Goal: Obtain resource: Obtain resource

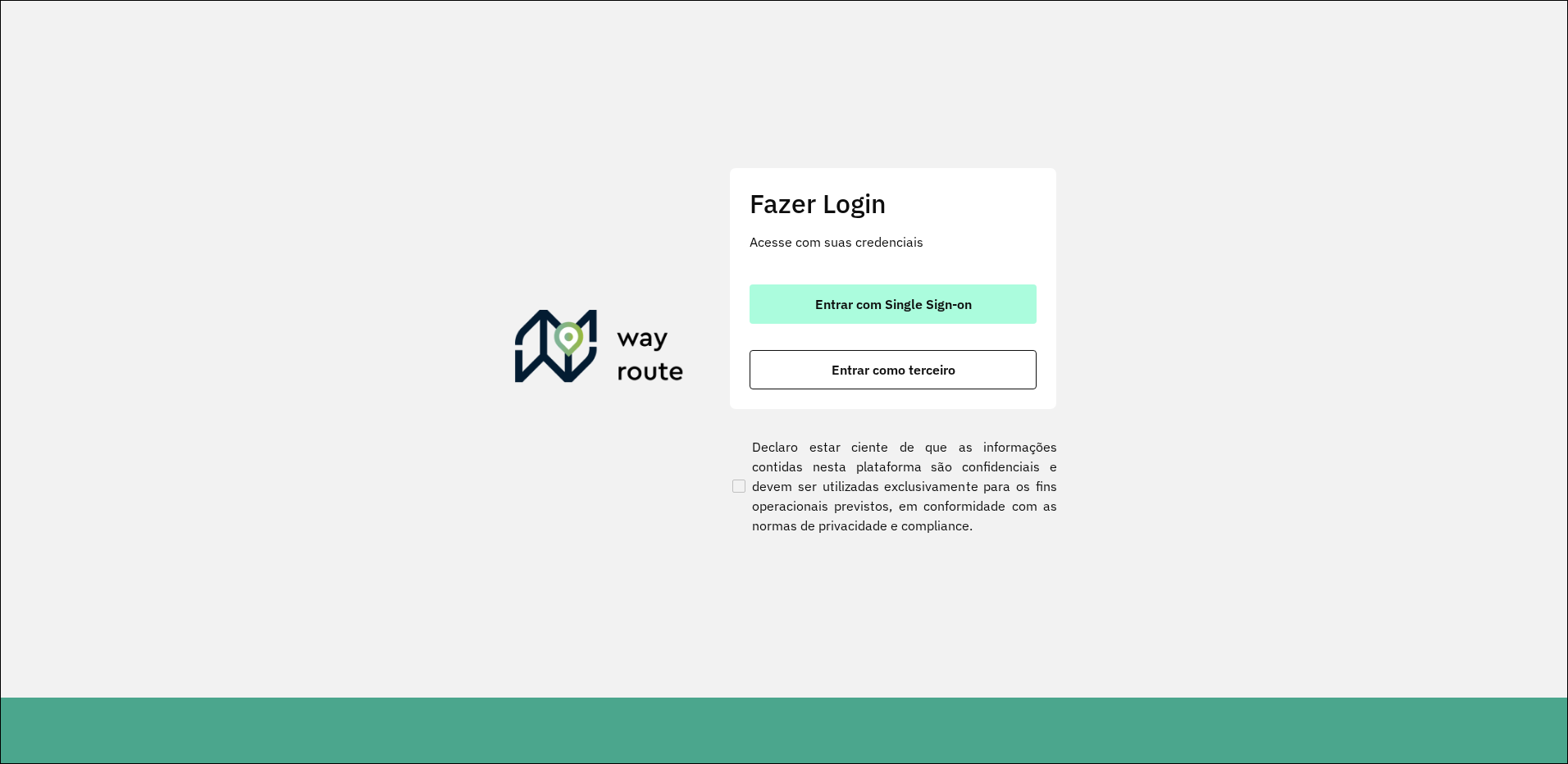
click at [883, 314] on button "Entrar com Single Sign-on" at bounding box center [893, 305] width 287 height 39
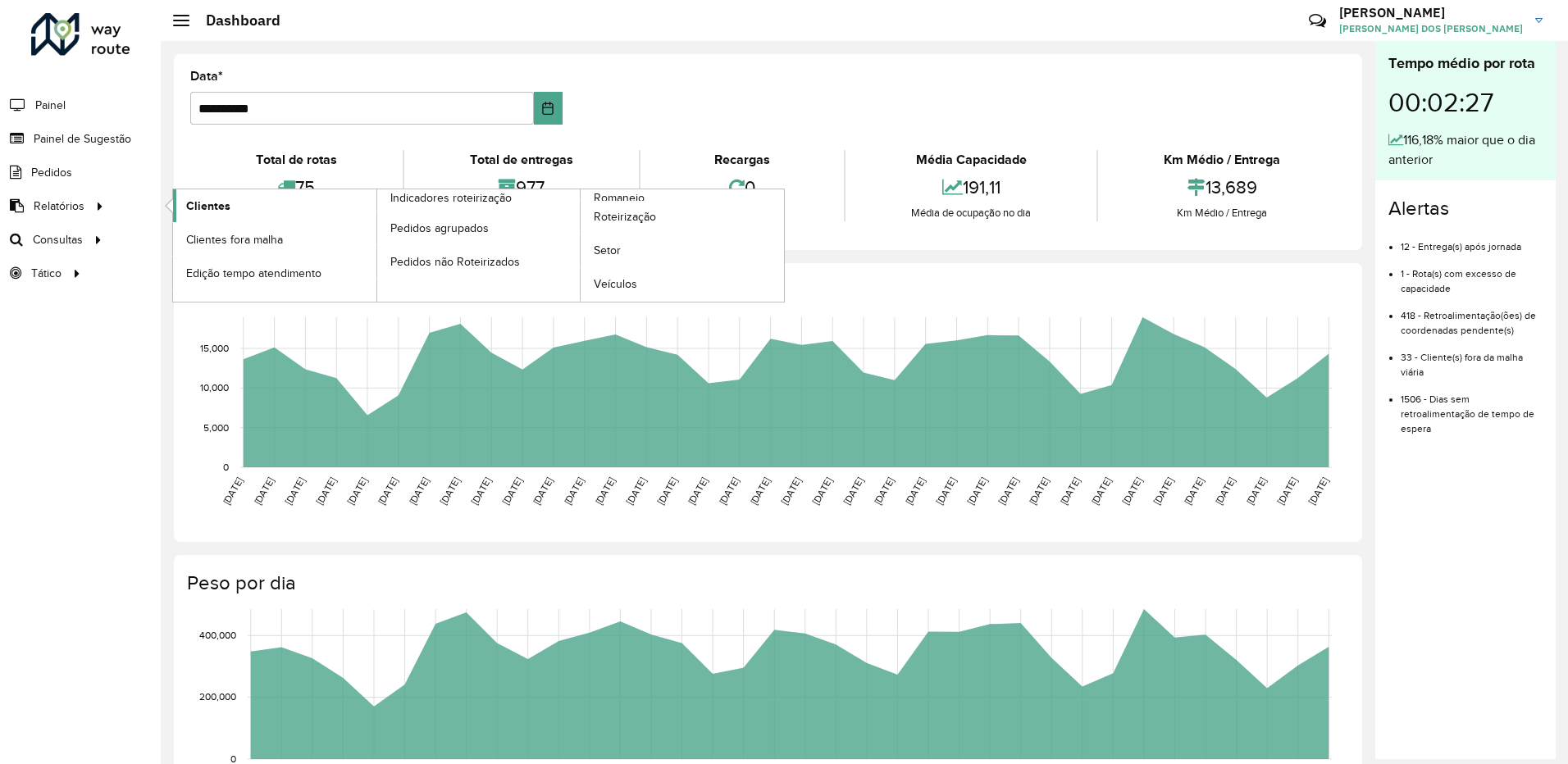
click at [228, 214] on span "Clientes" at bounding box center [209, 206] width 44 height 17
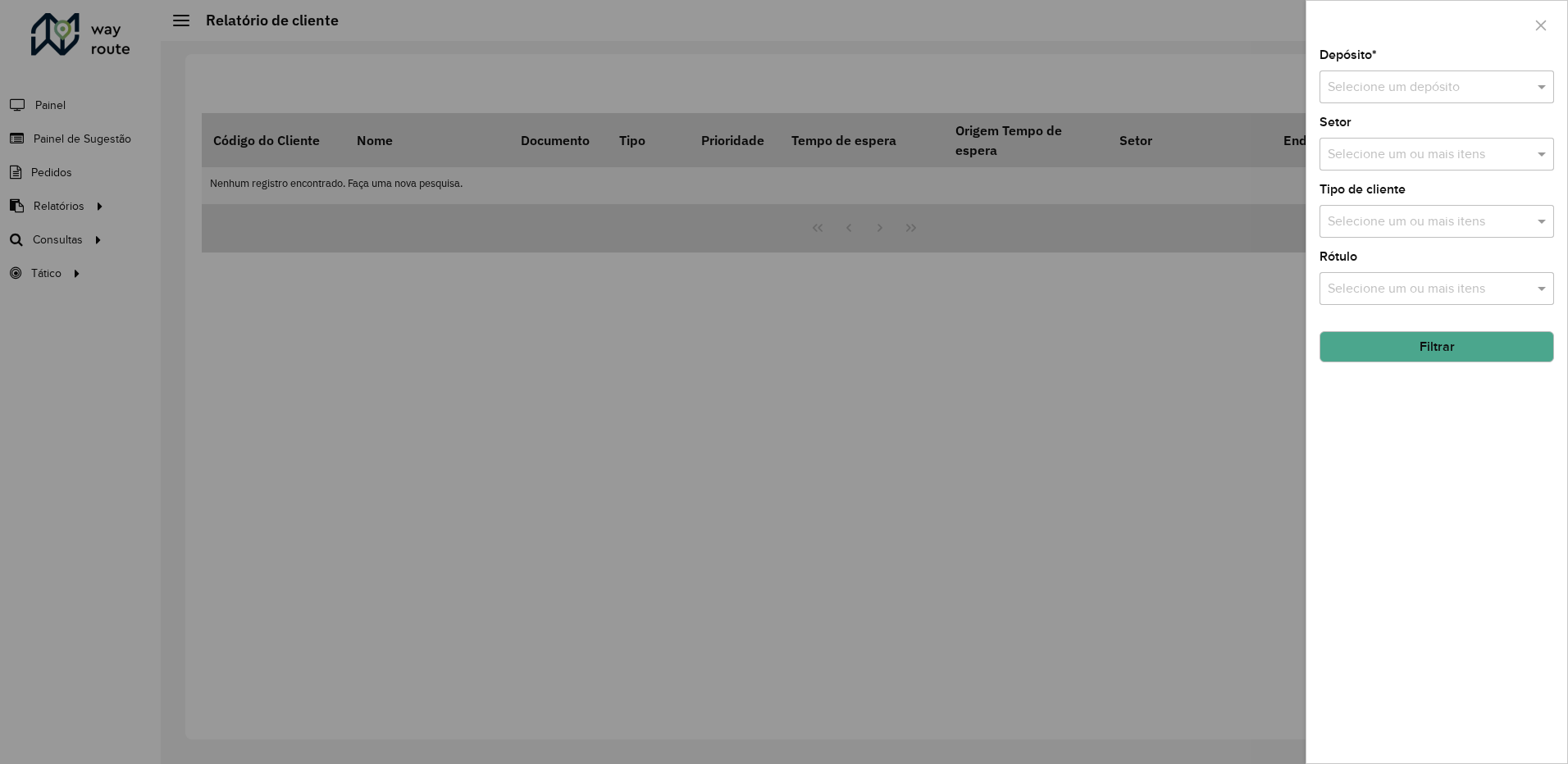
click at [1405, 87] on input "text" at bounding box center [1420, 87] width 186 height 20
click at [1363, 130] on span "CDL Salto" at bounding box center [1355, 134] width 56 height 14
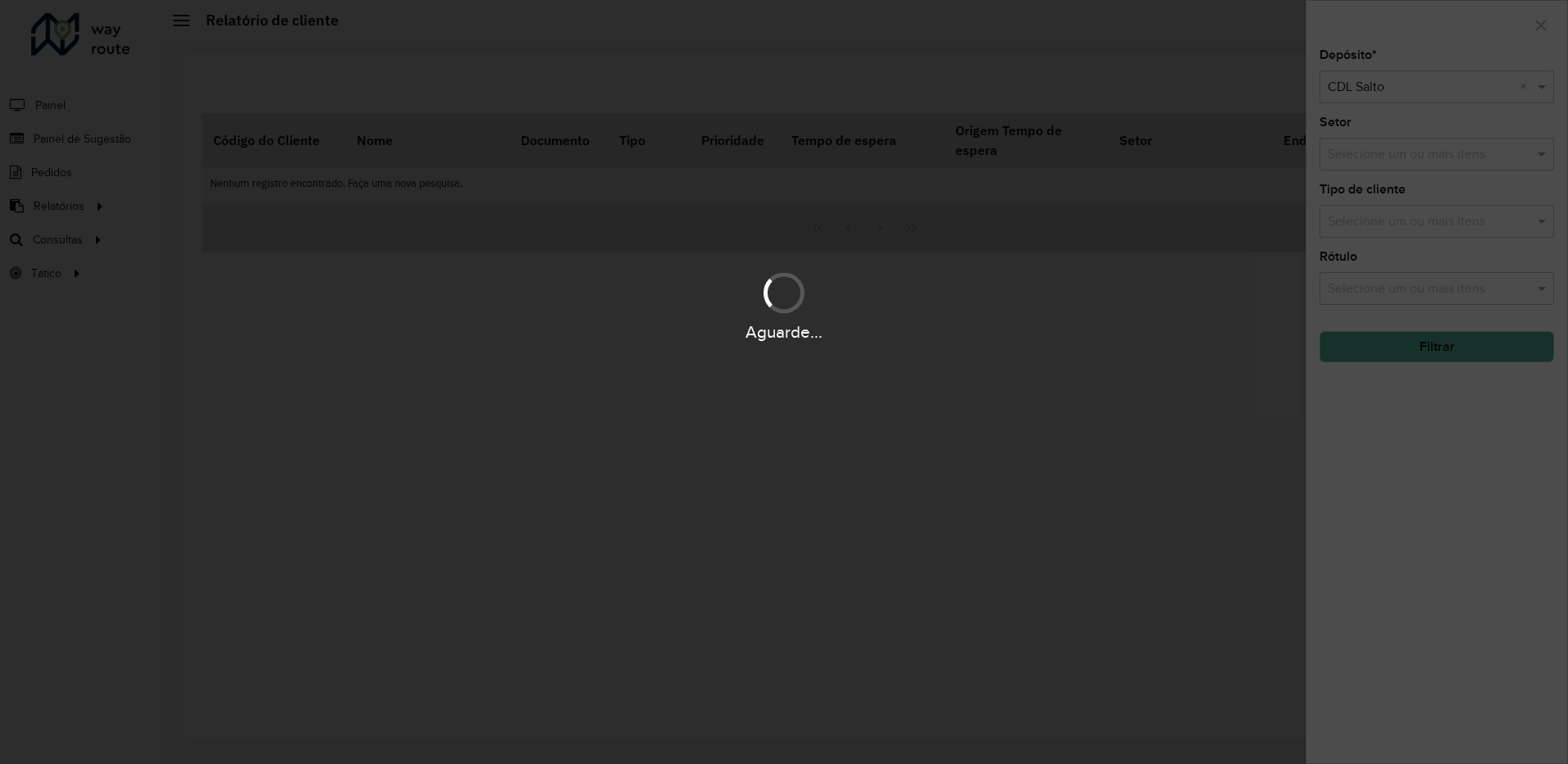
click at [1373, 151] on div "Aguarde..." at bounding box center [784, 382] width 1568 height 764
click at [1367, 163] on div "Aguarde..." at bounding box center [784, 382] width 1568 height 764
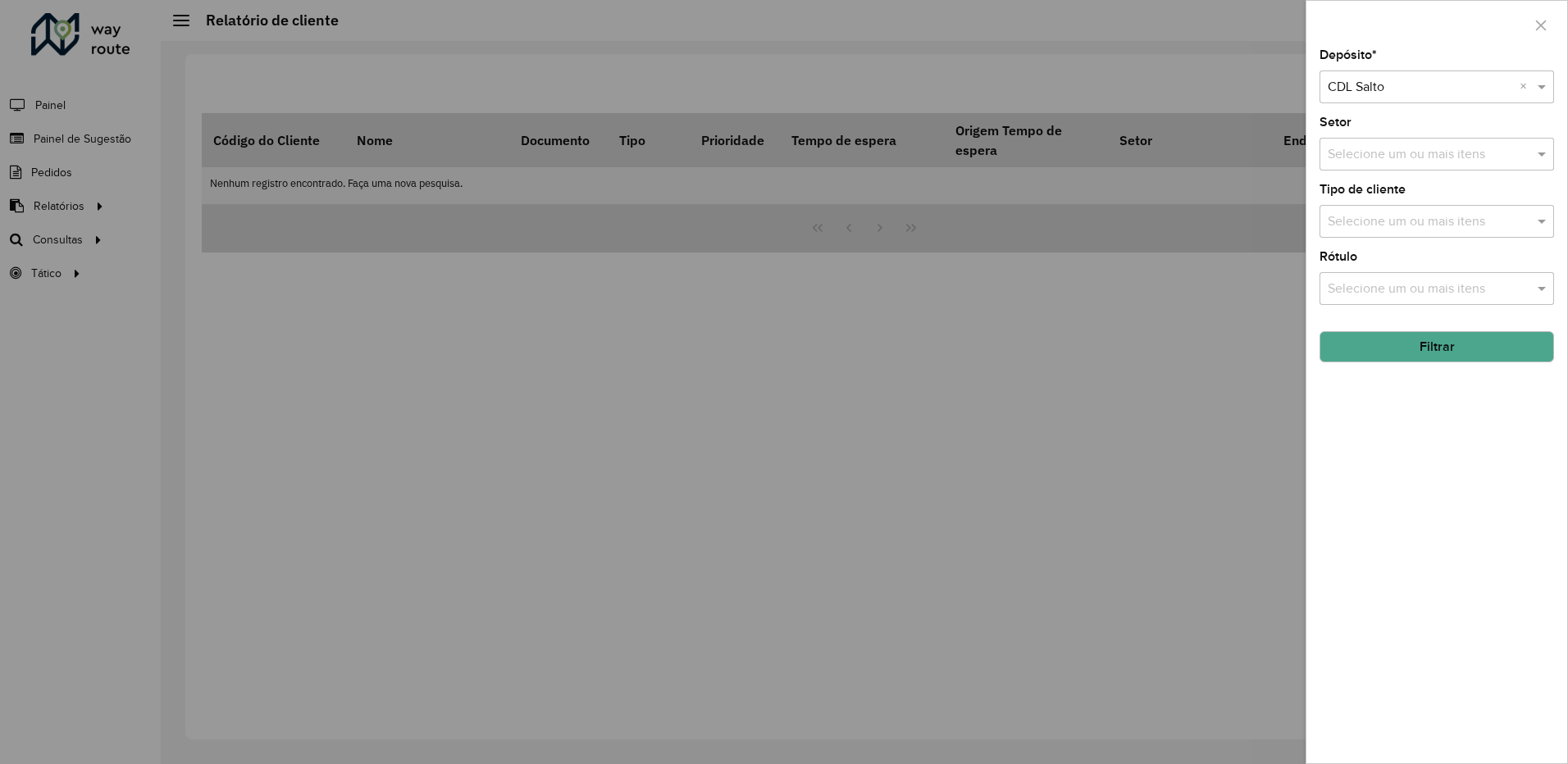
click at [1358, 160] on input "text" at bounding box center [1428, 155] width 210 height 20
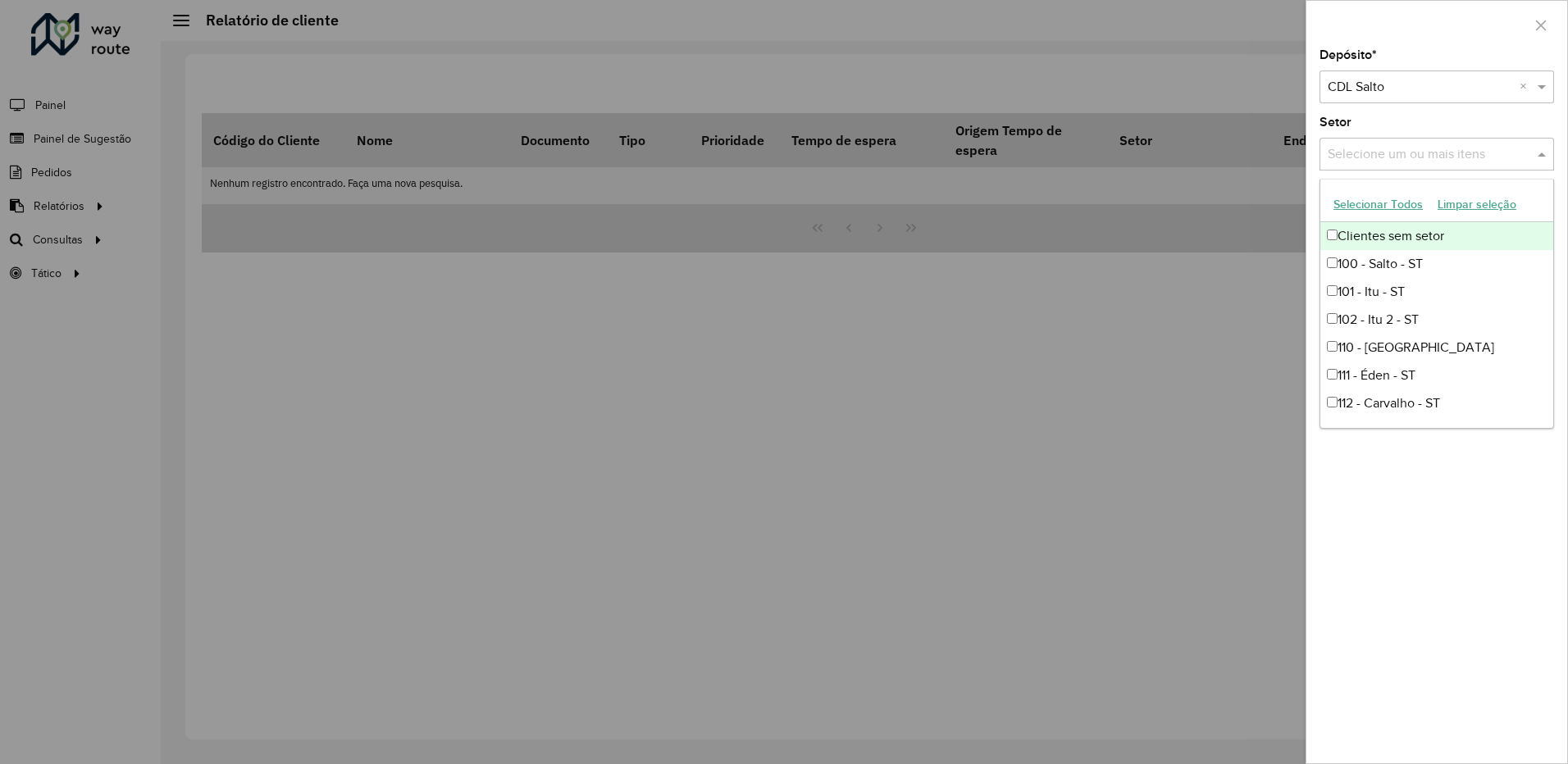
click at [1356, 213] on button "Selecionar Todos" at bounding box center [1378, 204] width 104 height 26
click at [1362, 120] on div "Setor Selecione um ou mais itens 90 itens selecionados ×" at bounding box center [1436, 143] width 234 height 54
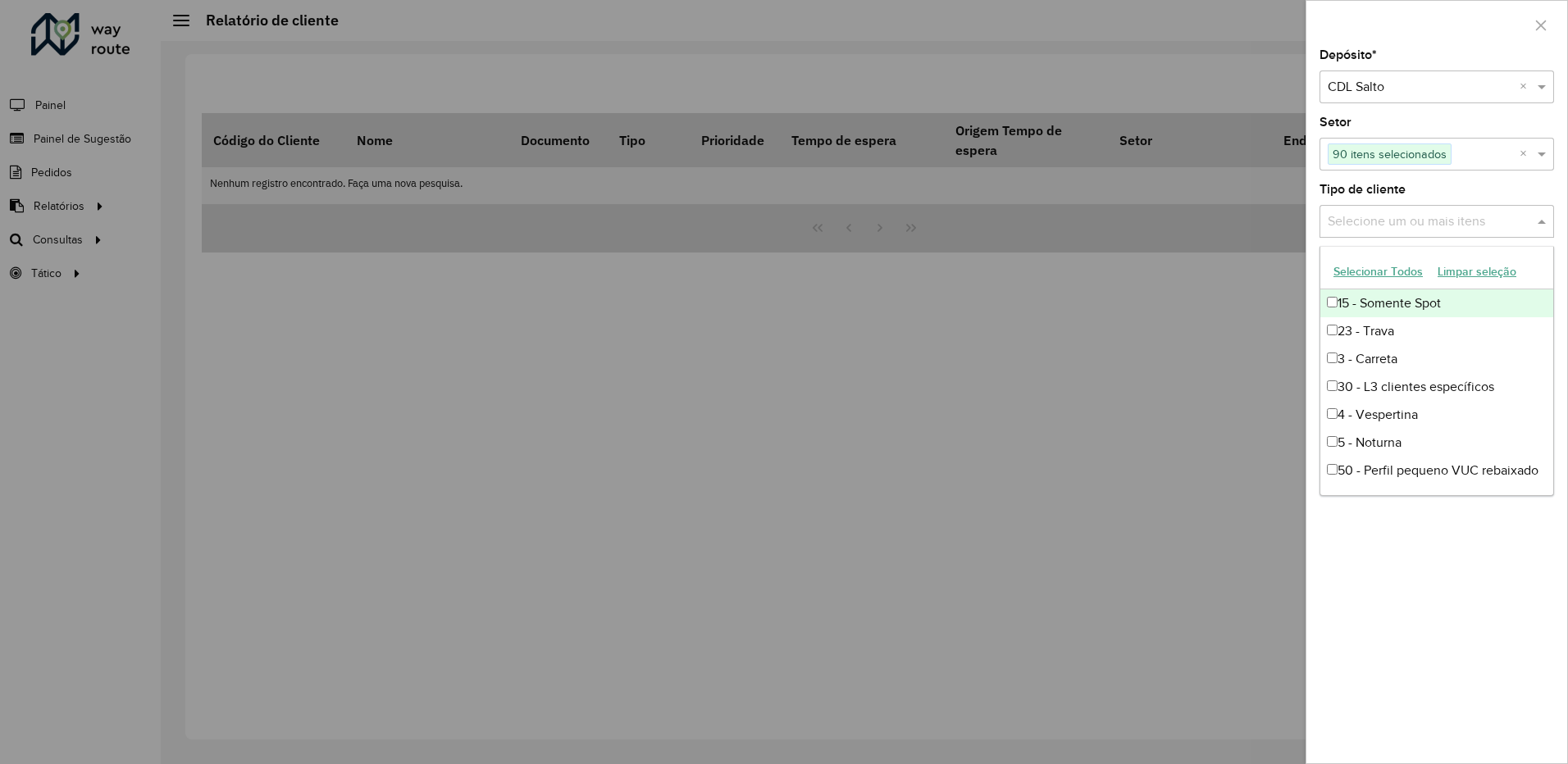
click at [1377, 218] on input "text" at bounding box center [1428, 222] width 210 height 20
click at [1371, 275] on button "Selecionar Todos" at bounding box center [1378, 272] width 104 height 26
click at [1357, 185] on label "Tipo de cliente" at bounding box center [1362, 189] width 86 height 20
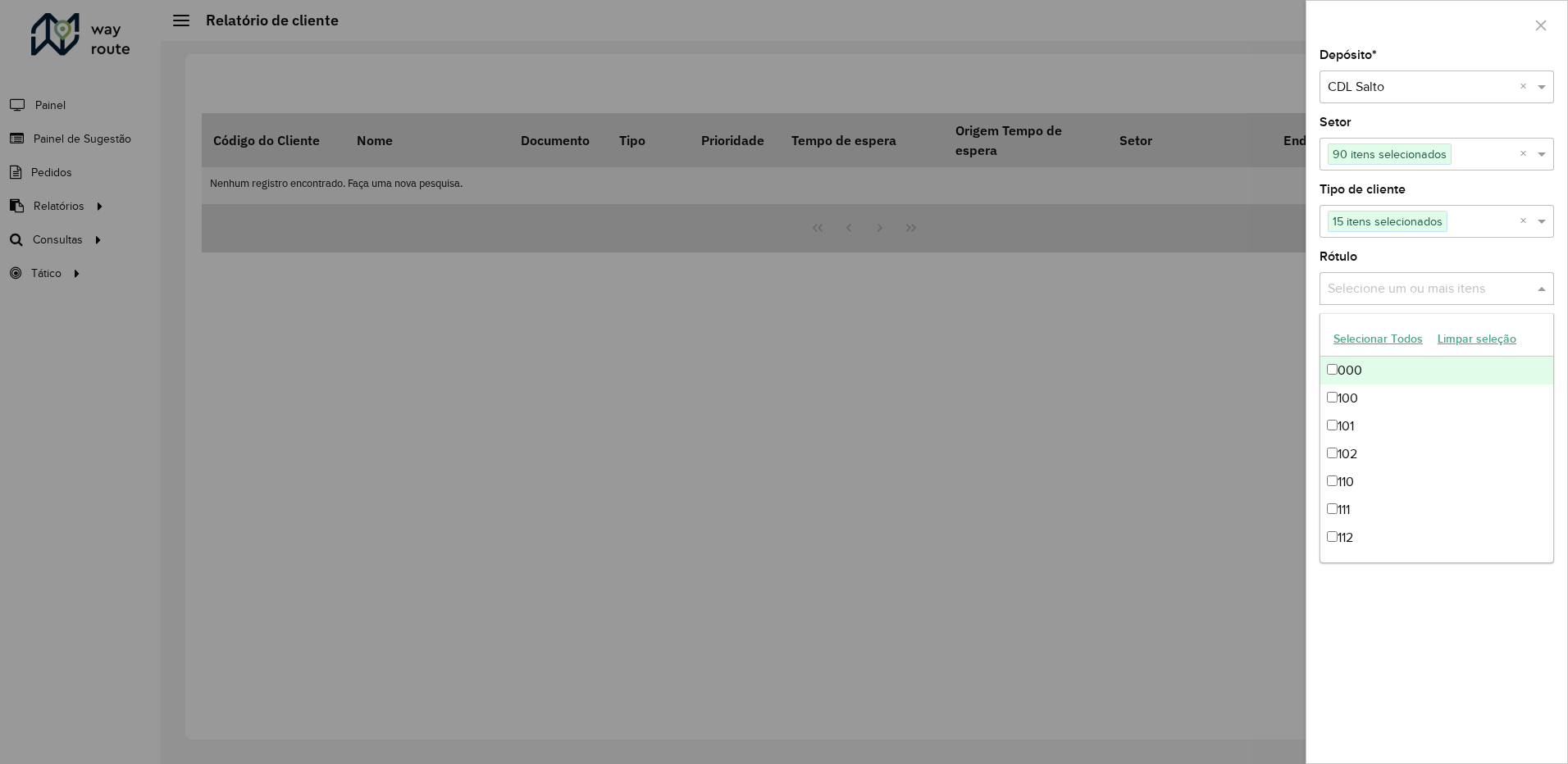
click at [1366, 277] on div "Selecione um ou mais itens" at bounding box center [1436, 288] width 234 height 33
click at [1346, 341] on button "Selecionar Todos" at bounding box center [1378, 340] width 104 height 26
click at [1346, 241] on div "Depósito * Selecione um depósito × CDL Salto × Setor Selecione um ou mais itens…" at bounding box center [1436, 406] width 261 height 714
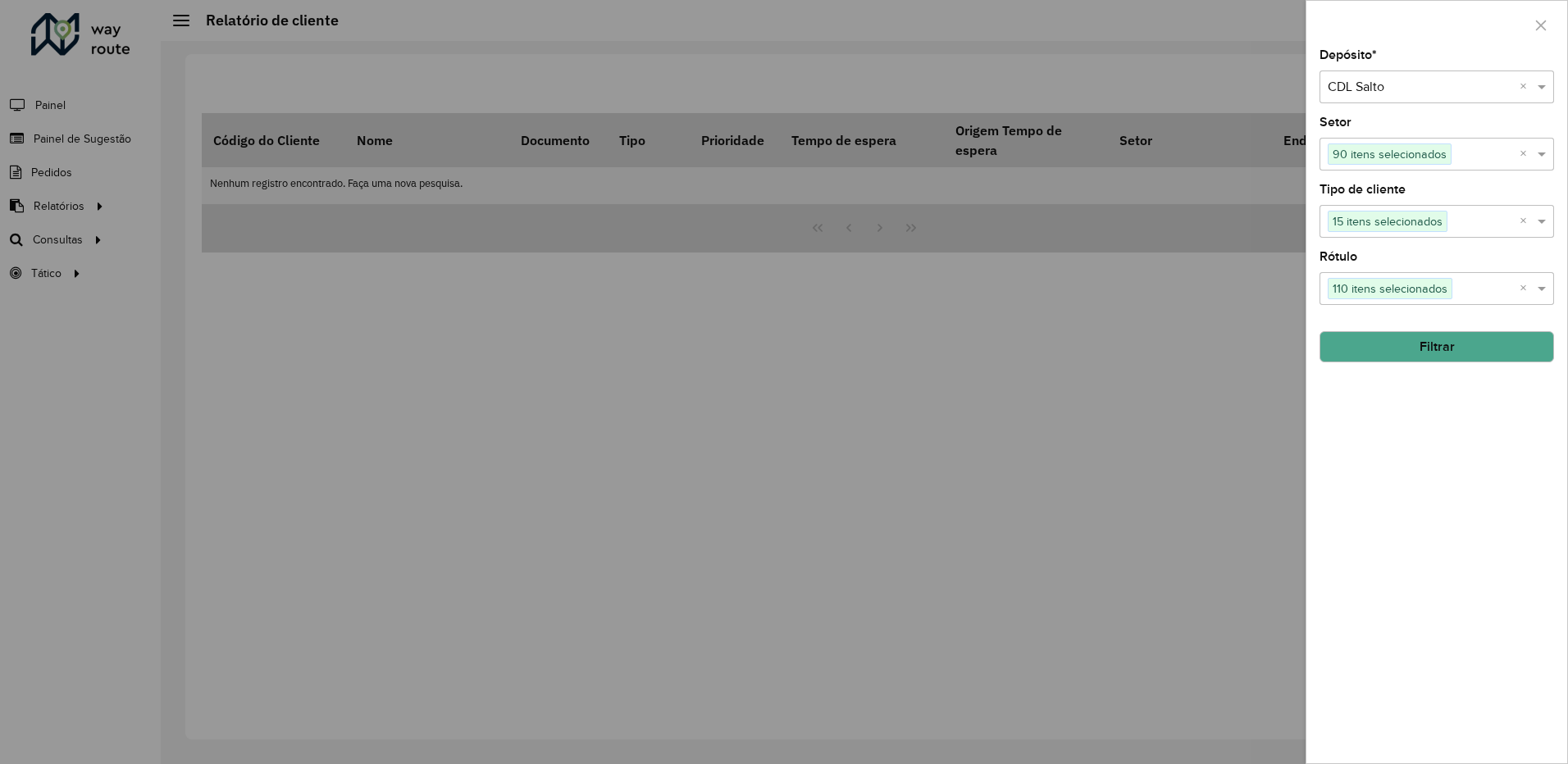
click at [1387, 344] on button "Filtrar" at bounding box center [1436, 346] width 234 height 31
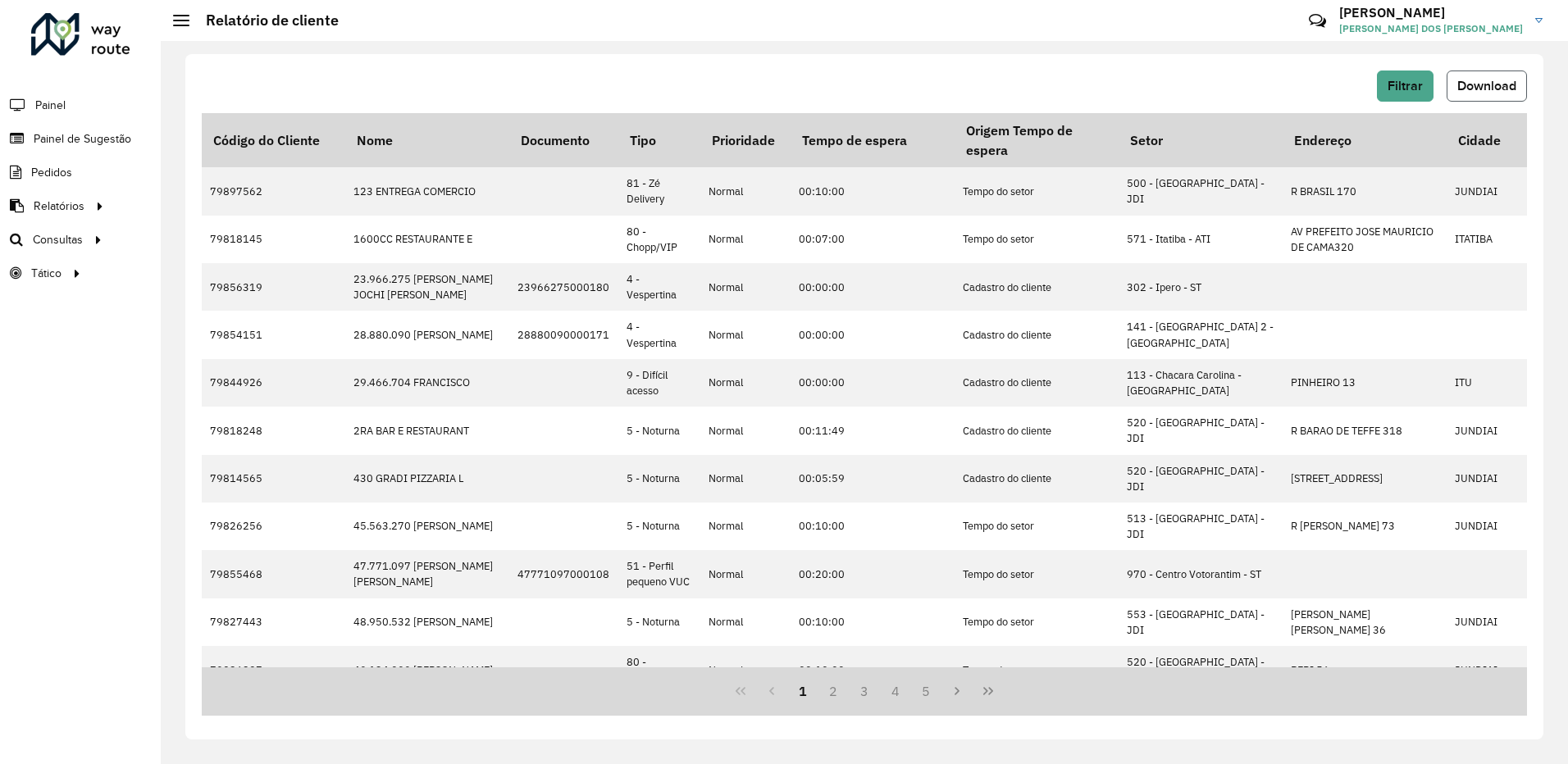
click at [1490, 83] on span "Download" at bounding box center [1486, 86] width 59 height 14
